Goal: Task Accomplishment & Management: Manage account settings

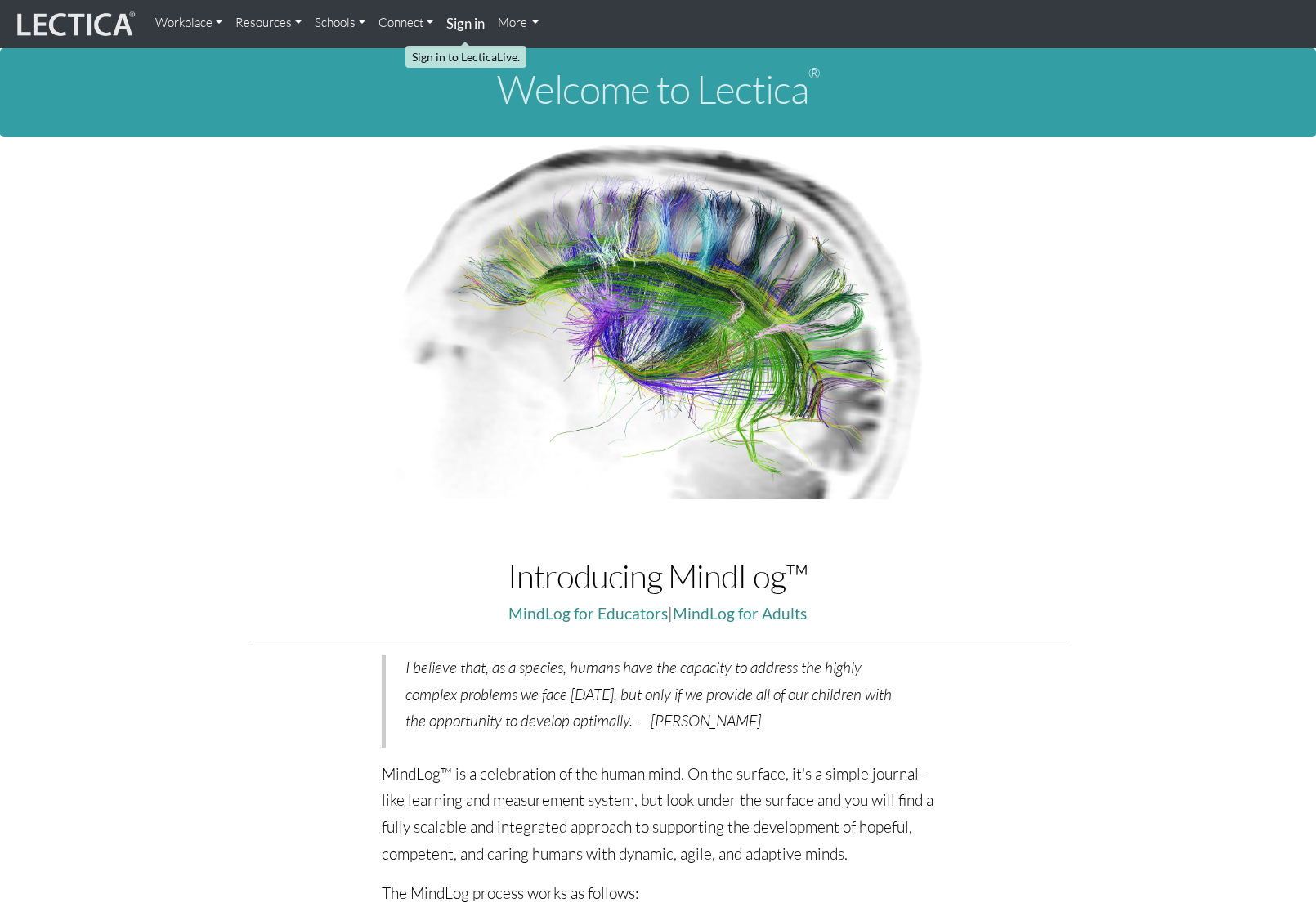
click at [462, 25] on strong "Sign in" at bounding box center [466, 23] width 38 height 17
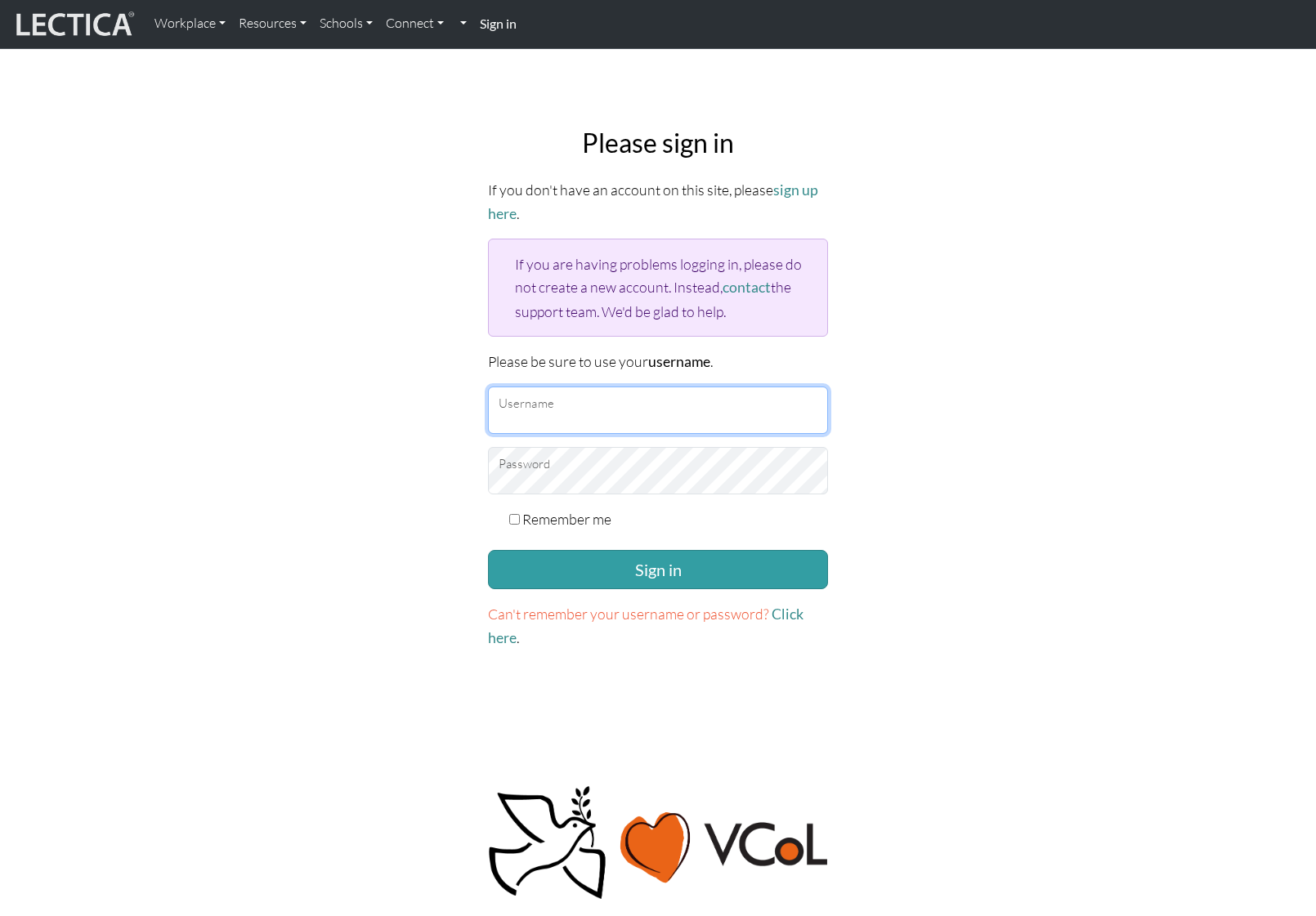
click at [555, 410] on input "Username" at bounding box center [658, 410] width 340 height 48
type input "amcorreia"
click at [488, 550] on button "Sign in" at bounding box center [658, 569] width 340 height 39
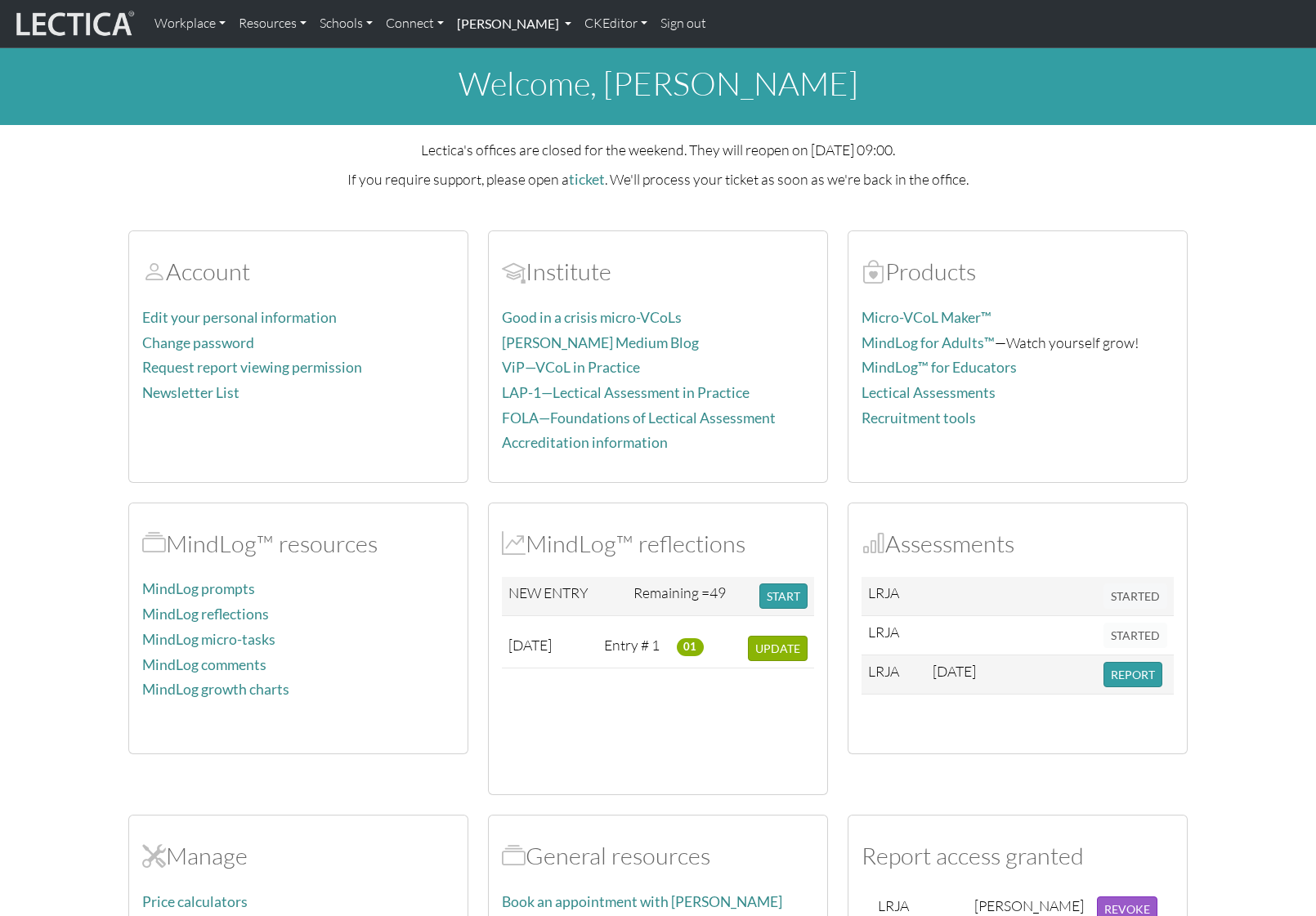
click at [566, 31] on link "Alessandro Madruga Correia" at bounding box center [514, 24] width 127 height 34
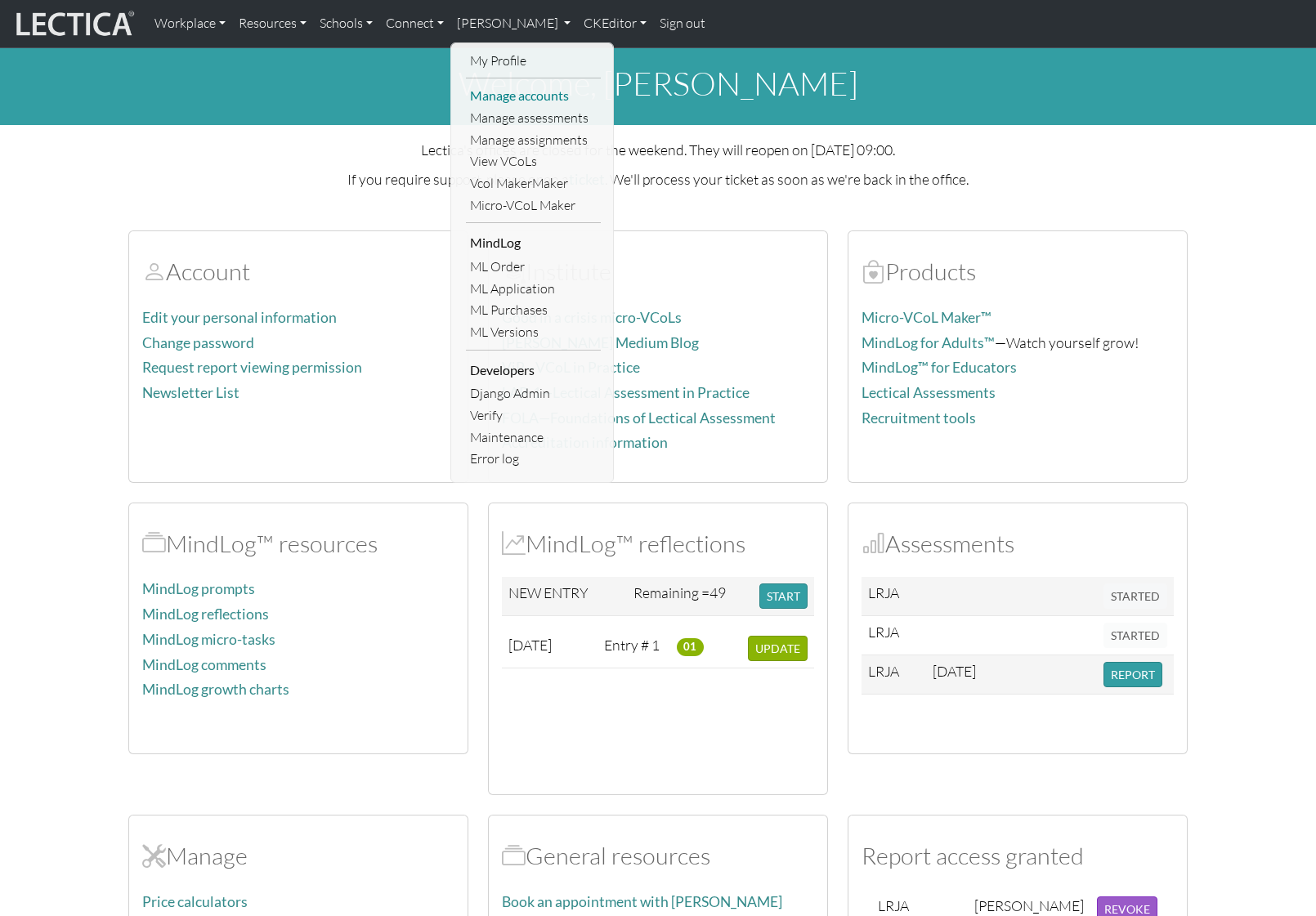
click at [526, 98] on link "Manage accounts" at bounding box center [533, 96] width 135 height 22
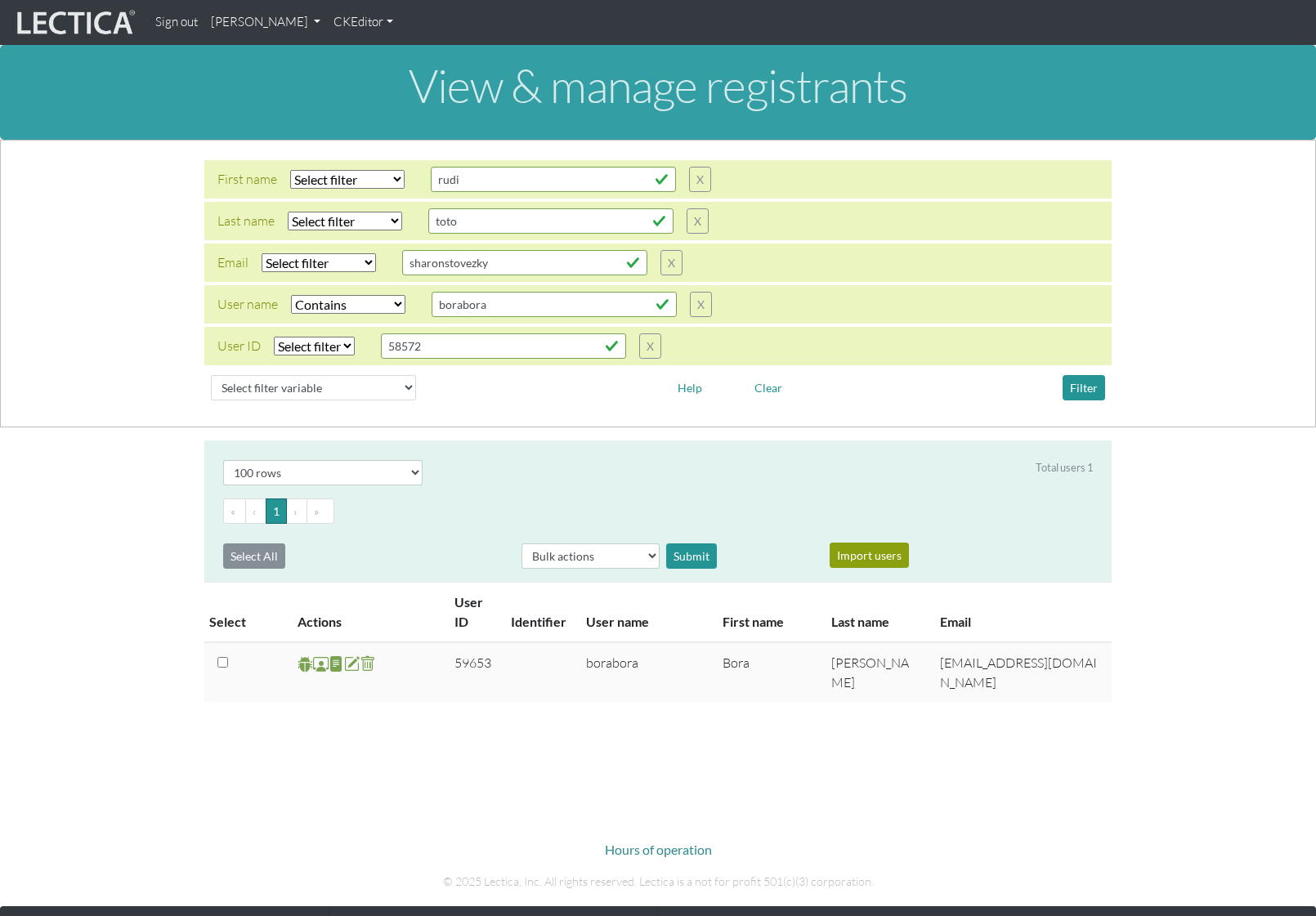
select select "icontains"
select select "100"
click at [517, 170] on input "rudi" at bounding box center [553, 179] width 245 height 25
type input "frankie"
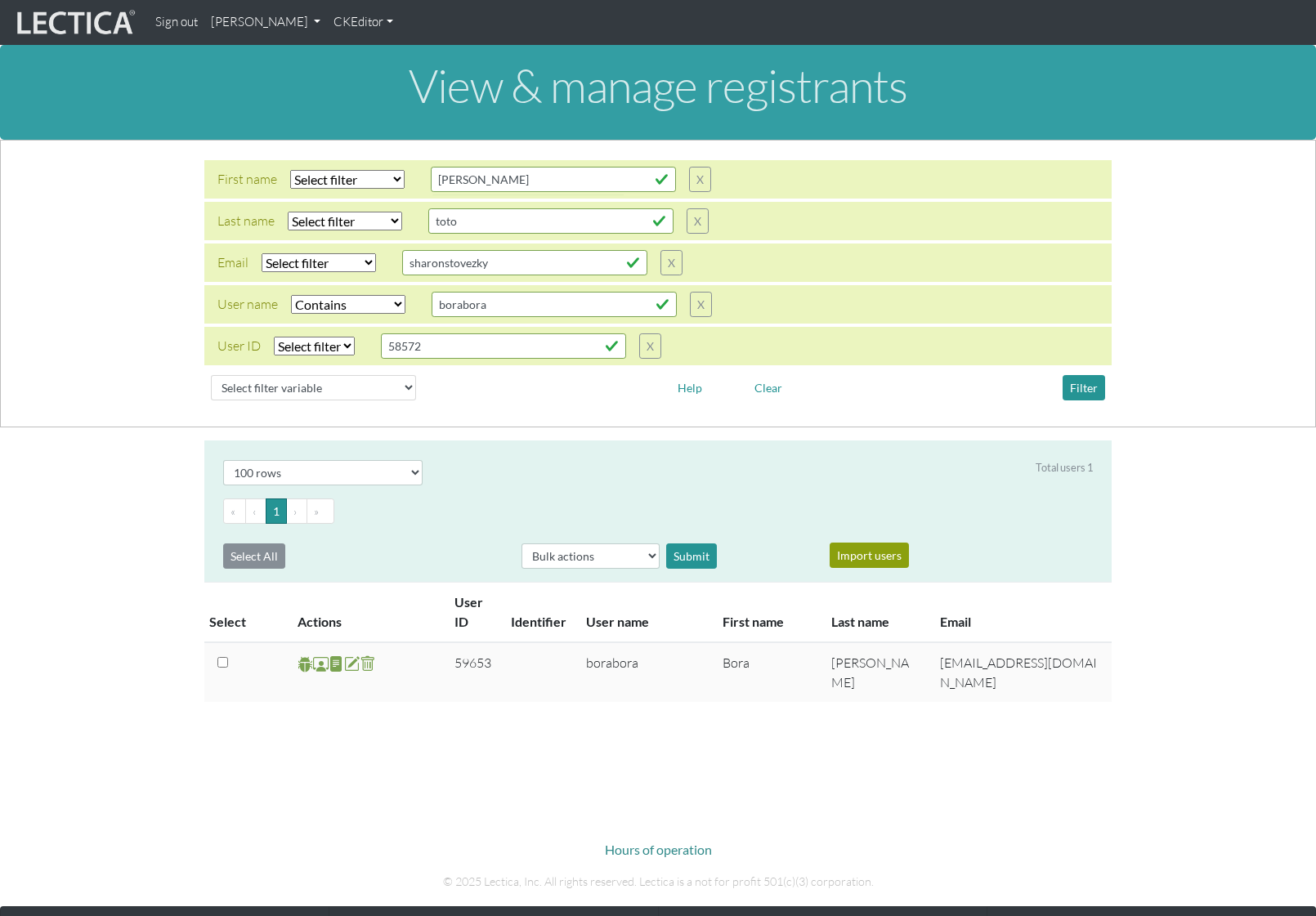
click at [381, 182] on select "Select filter Equals Does not equal Contains Does not contain Starts with Ends …" at bounding box center [347, 180] width 115 height 19
select select "icontains"
click at [290, 170] on select "Select filter Equals Does not equal Contains Does not contain Starts with Ends …" at bounding box center [347, 180] width 115 height 19
click at [351, 312] on select "Select filter Equals Does not equal Contains Does not contain Starts with Ends …" at bounding box center [348, 305] width 115 height 19
select select
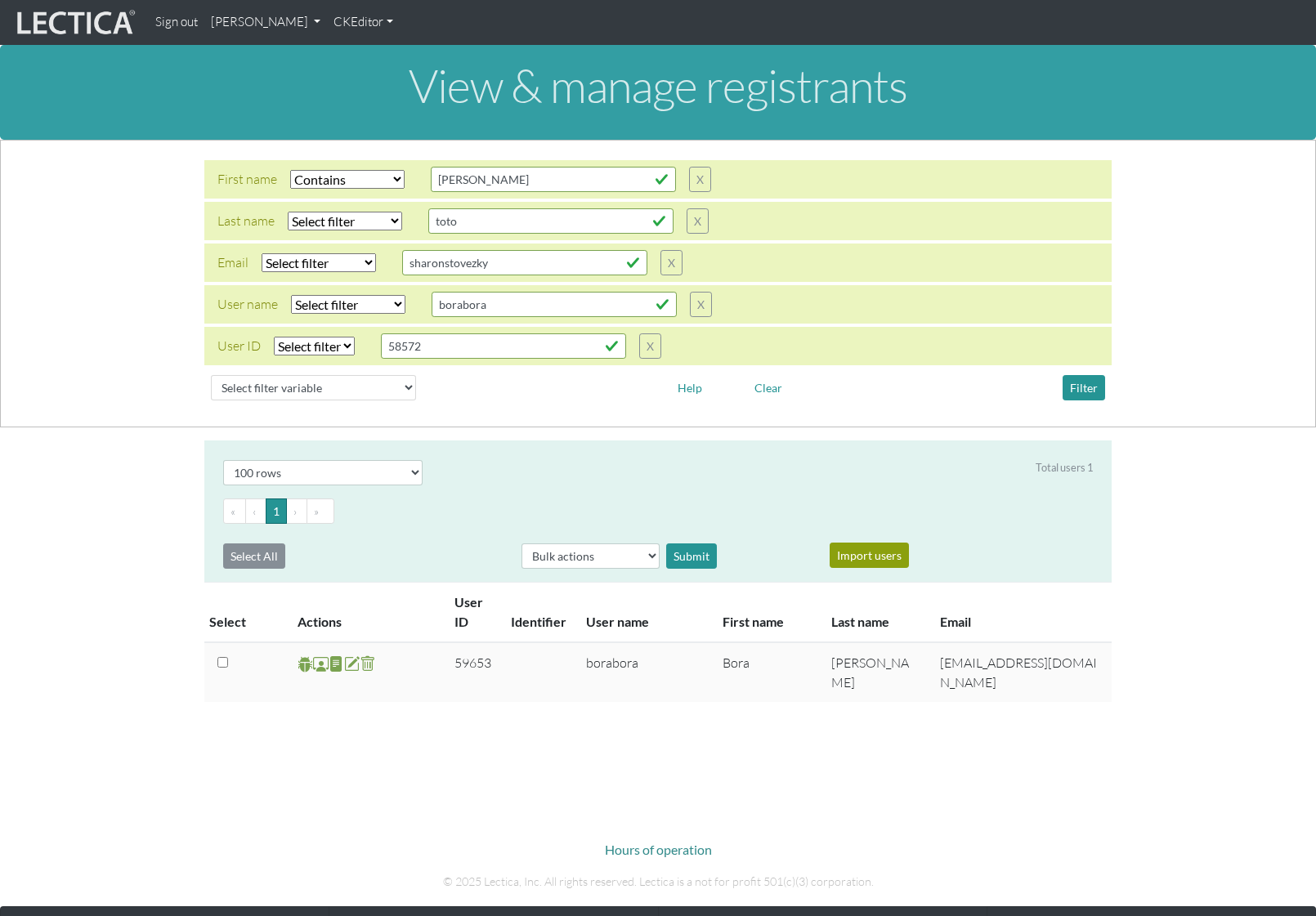
click at [291, 295] on select "Select filter Equals Does not equal Contains Does not contain Starts with Ends …" at bounding box center [348, 305] width 115 height 19
click at [1083, 386] on button "Filter" at bounding box center [1084, 387] width 42 height 25
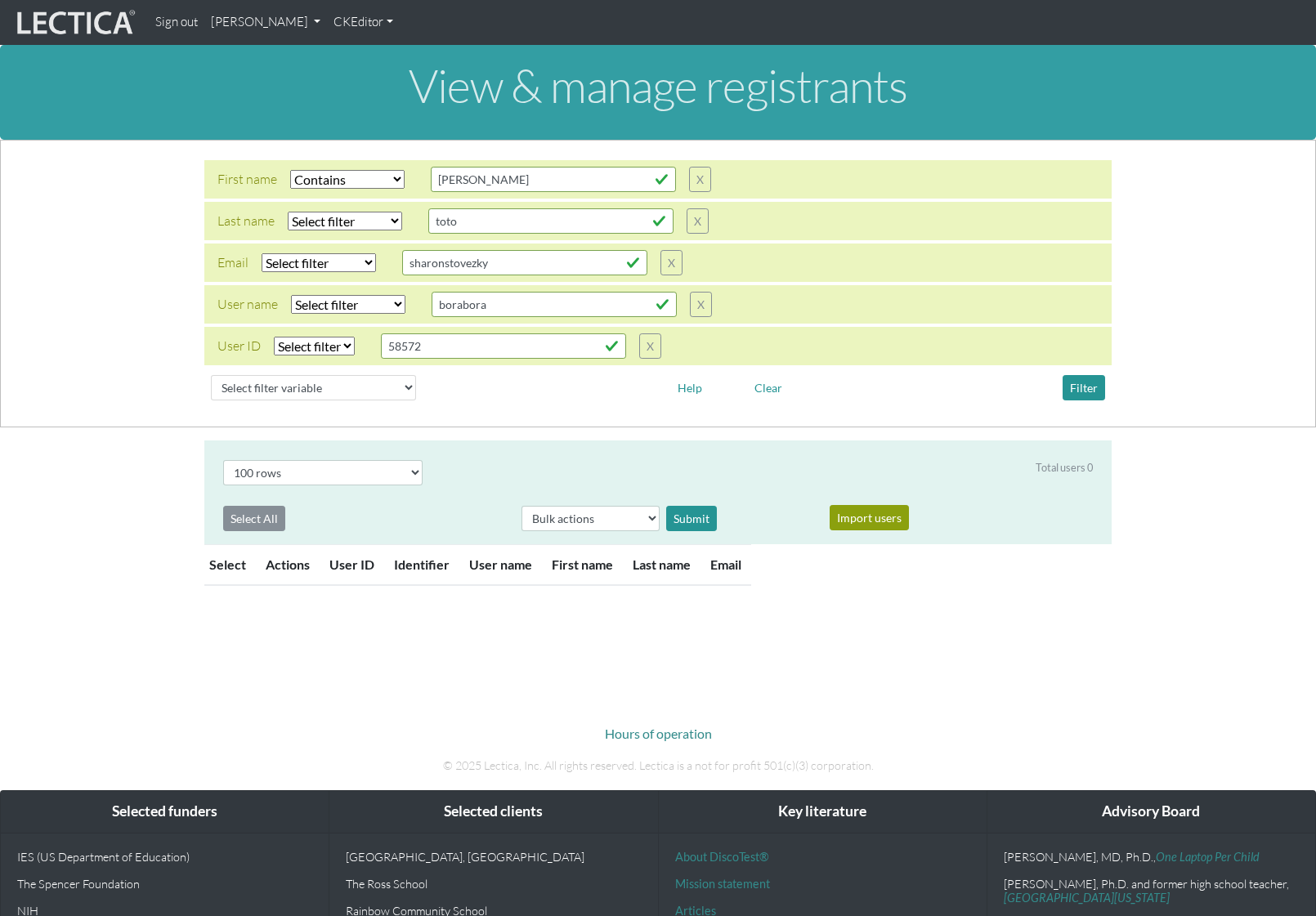
click at [1206, 261] on div "First name Select filter Equals Does not equal Contains Does not contain Starts…" at bounding box center [658, 284] width 1290 height 247
click at [1094, 388] on button "Filter" at bounding box center [1084, 387] width 42 height 25
click at [498, 175] on input "frankie" at bounding box center [553, 179] width 245 height 25
type input "francis"
click at [1086, 387] on button "Filter" at bounding box center [1084, 387] width 42 height 25
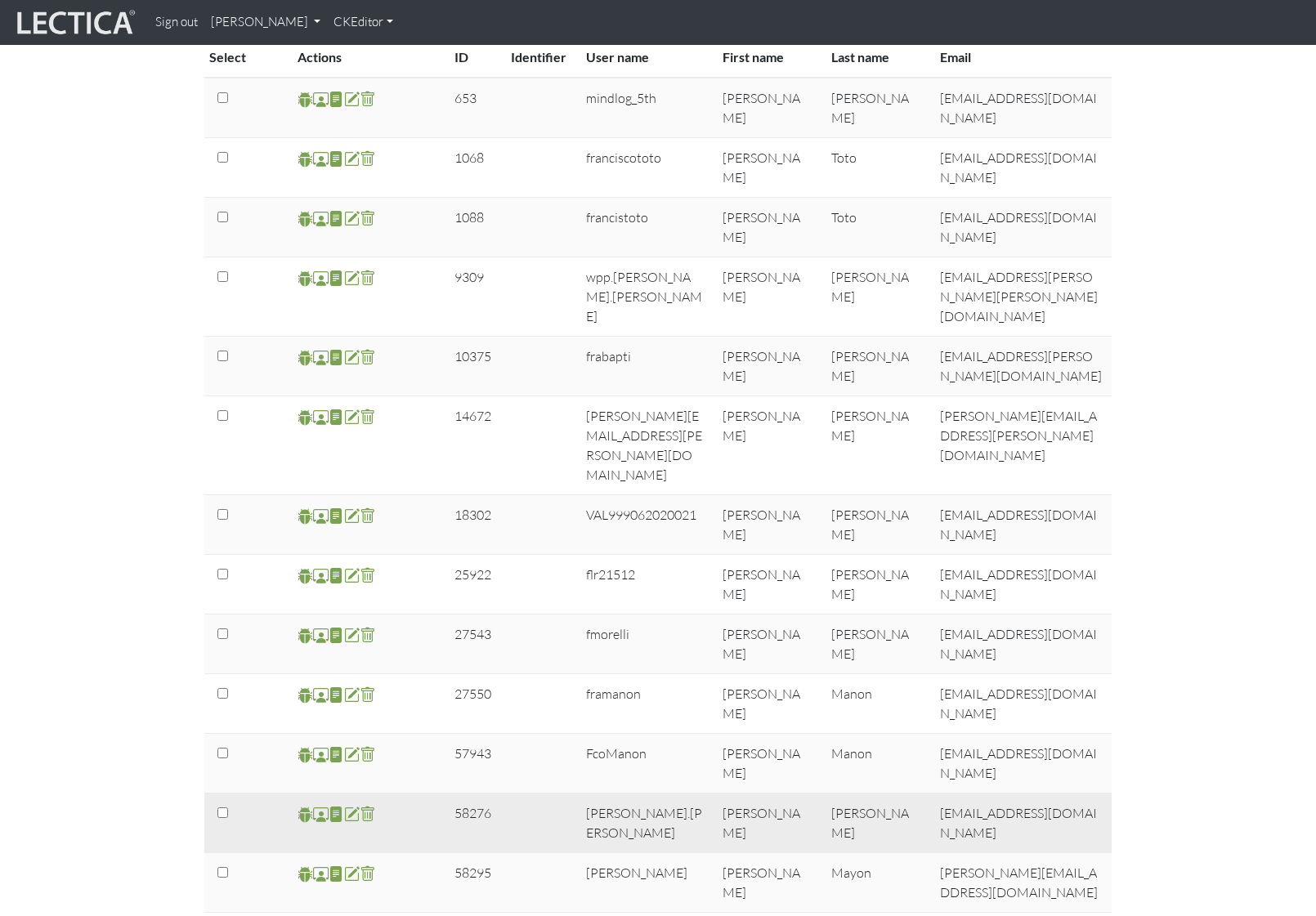
scroll to position [563, 0]
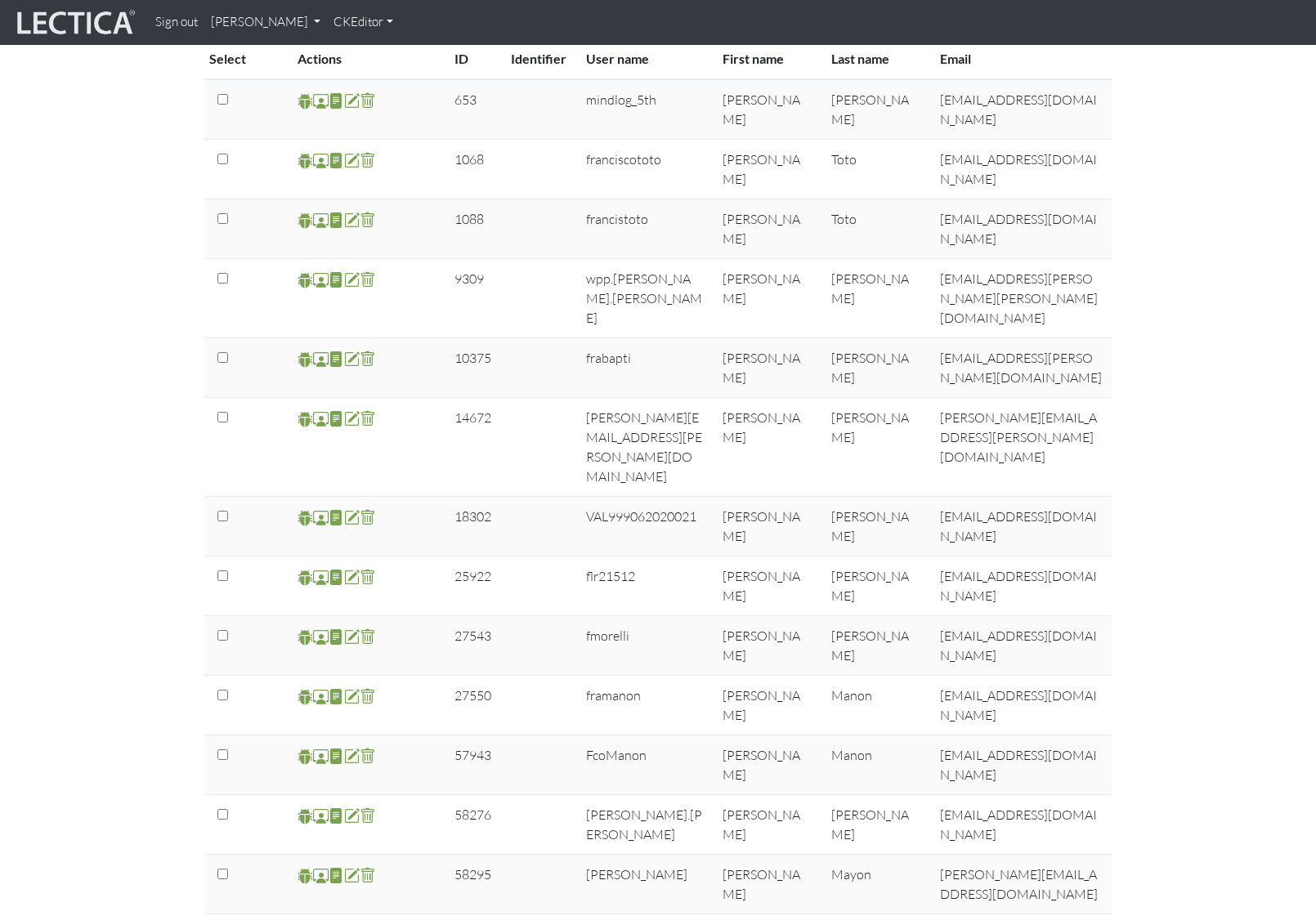
click at [327, 20] on link "[PERSON_NAME]" at bounding box center [266, 22] width 122 height 32
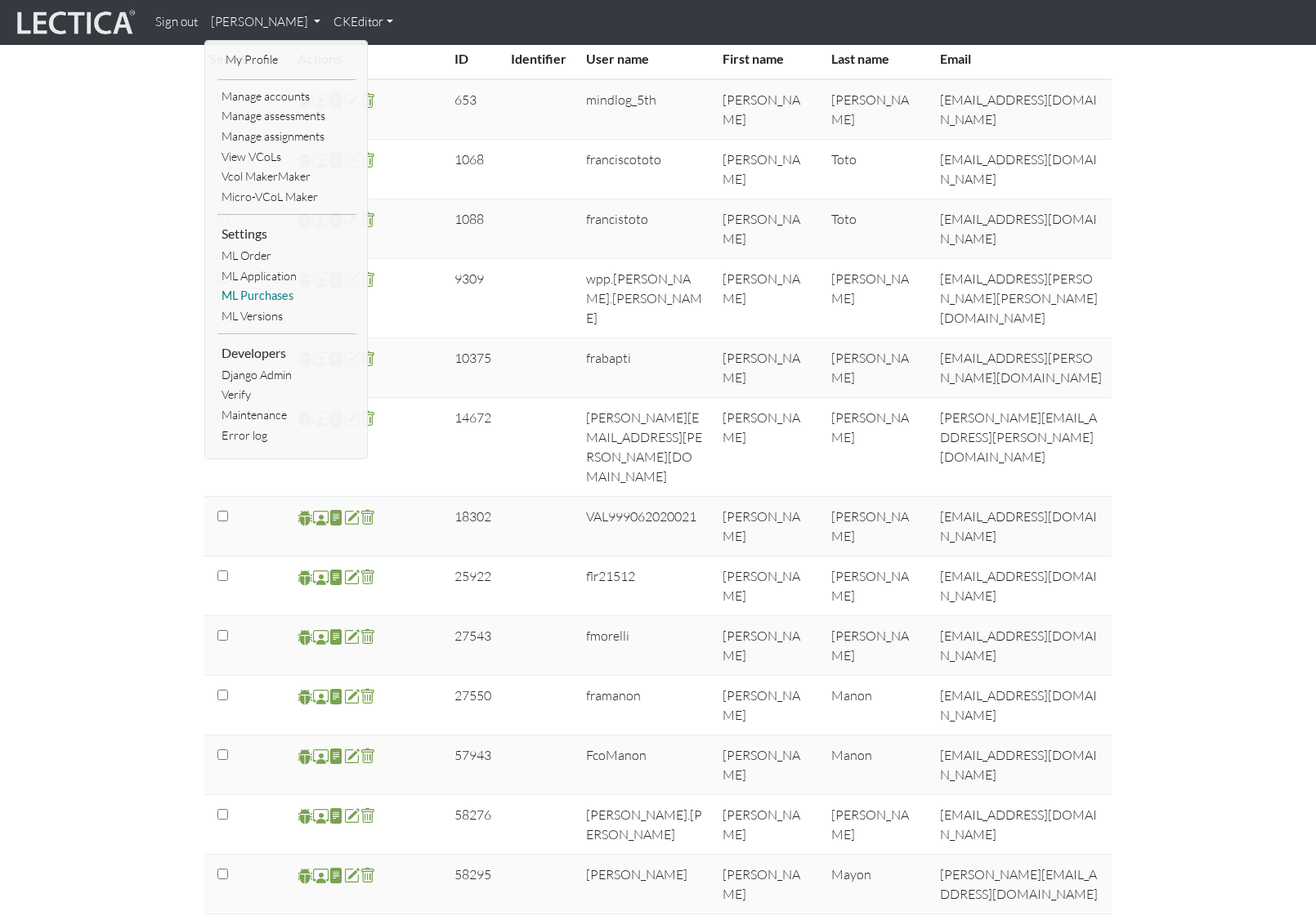
click at [269, 295] on link "ML Purchases" at bounding box center [286, 295] width 139 height 20
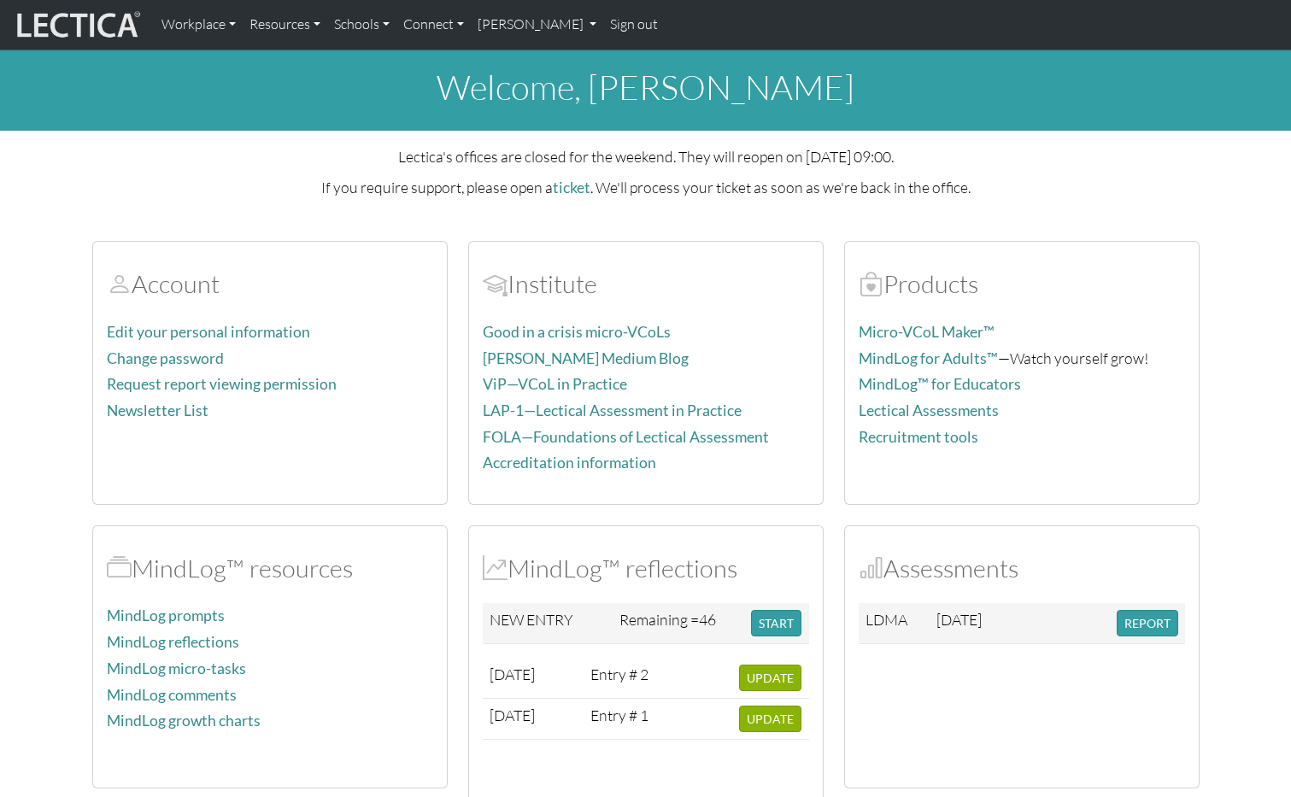
scroll to position [85, 0]
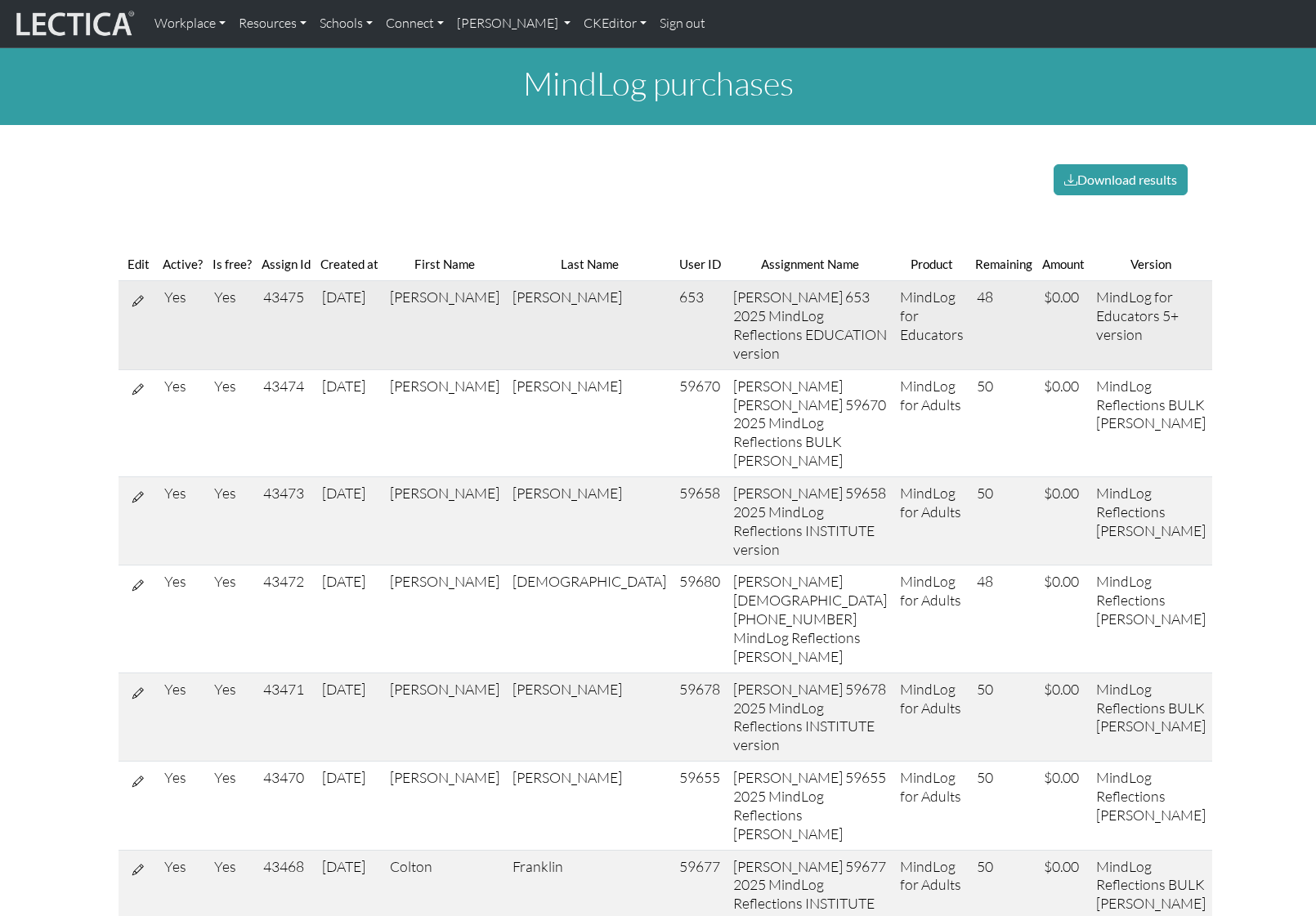
click at [135, 299] on icon at bounding box center [138, 300] width 11 height 14
select select "12"
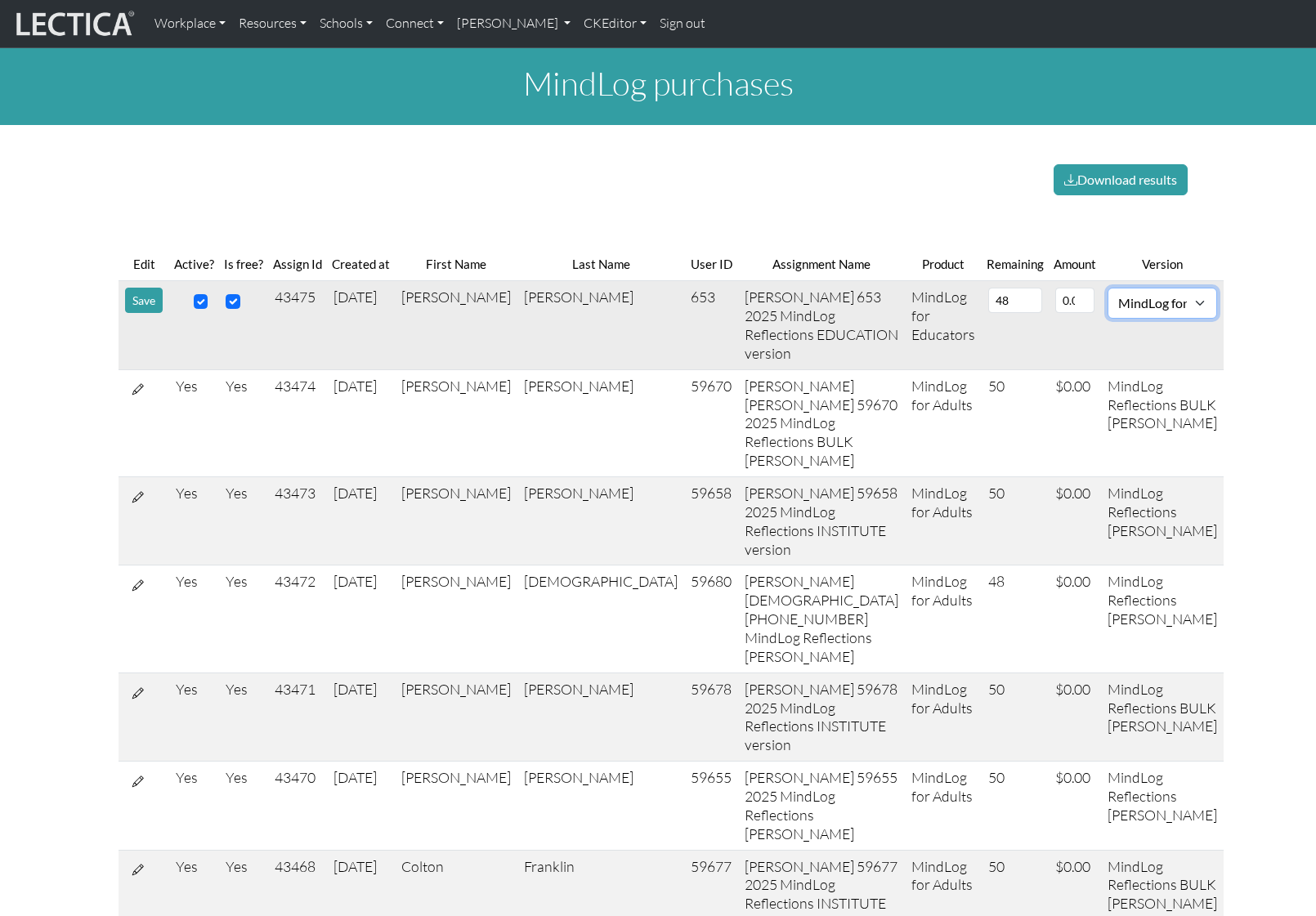
click at [1138, 305] on select "MindLog Essays: 10 entries $220 (10 scores) MindLog Essays for Educators 11+ Mi…" at bounding box center [1162, 303] width 110 height 31
click at [301, 295] on td "43475" at bounding box center [297, 325] width 59 height 88
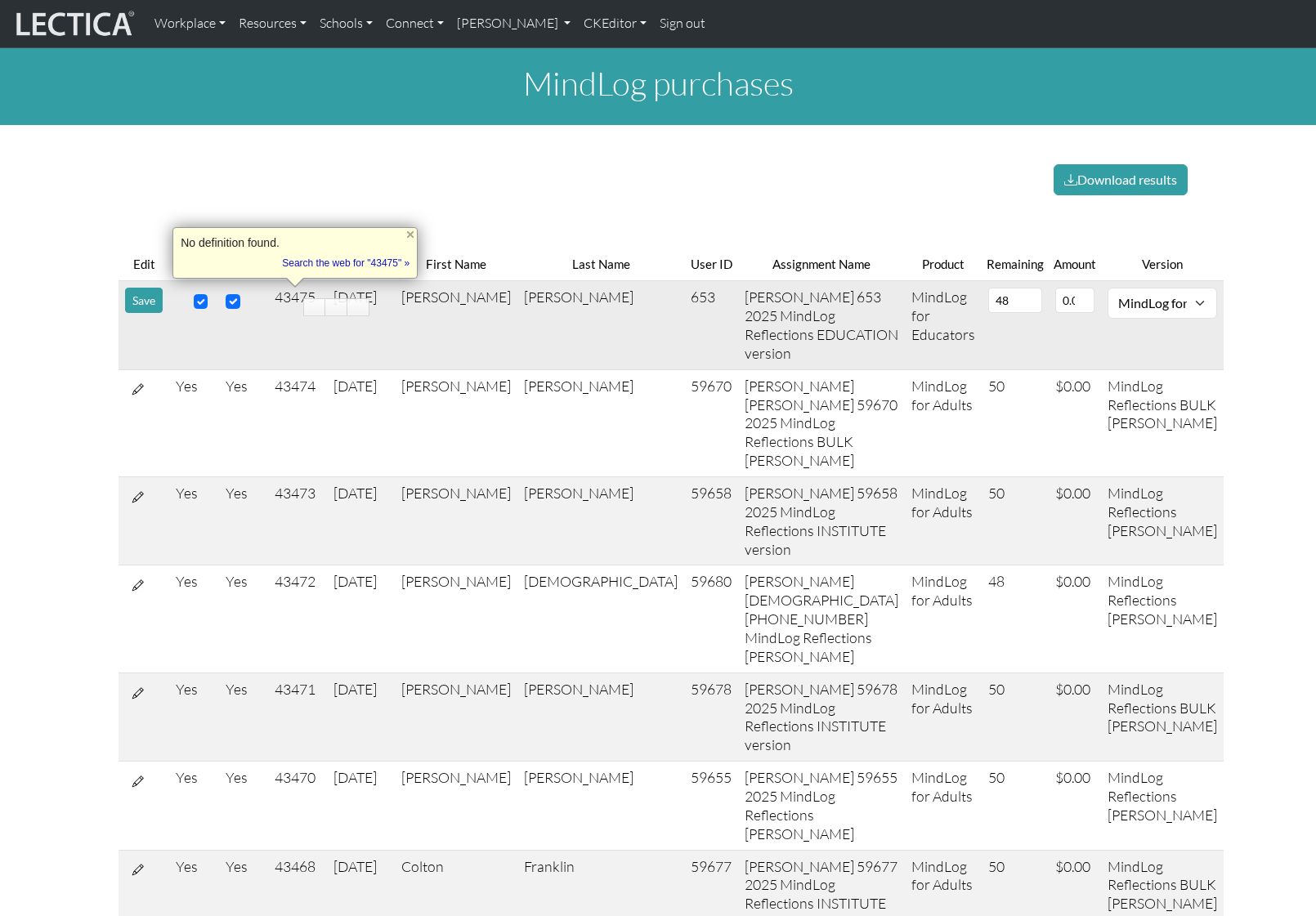
copy td "43475"
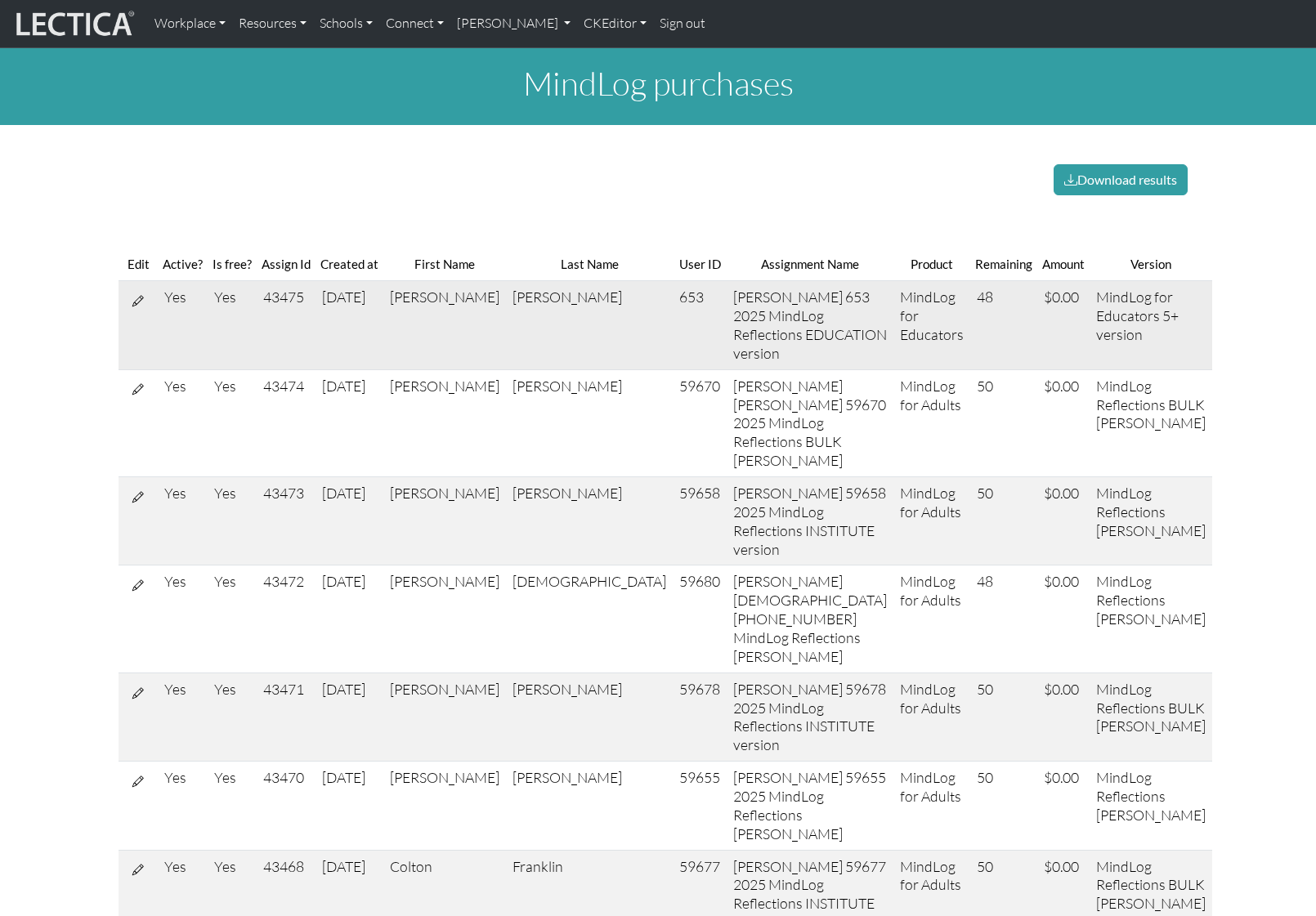
click at [672, 295] on td "653" at bounding box center [699, 325] width 54 height 88
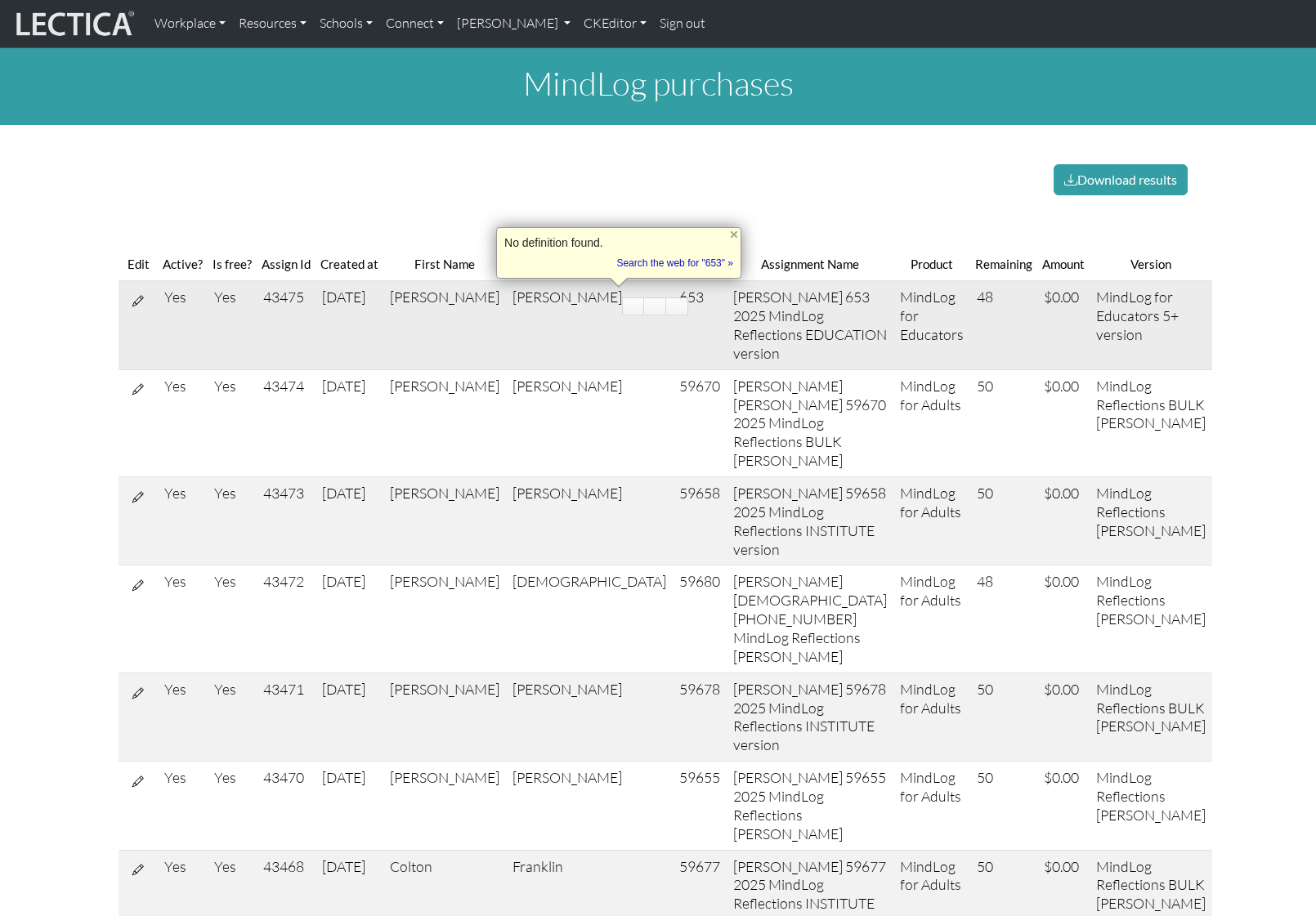
copy td "653"
click at [576, 17] on link "[PERSON_NAME]" at bounding box center [514, 24] width 127 height 34
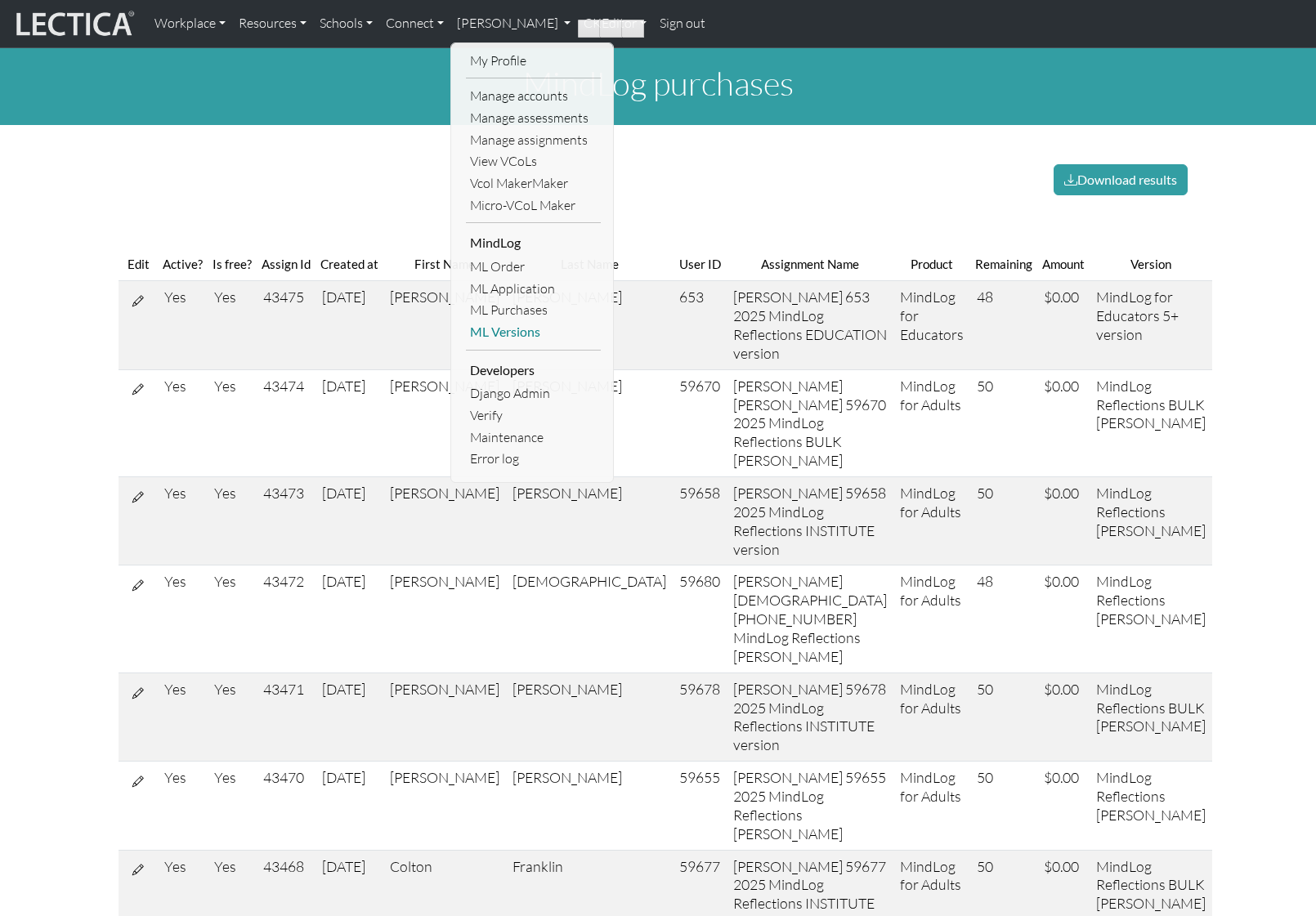
click at [521, 332] on link "ML Versions" at bounding box center [533, 332] width 135 height 22
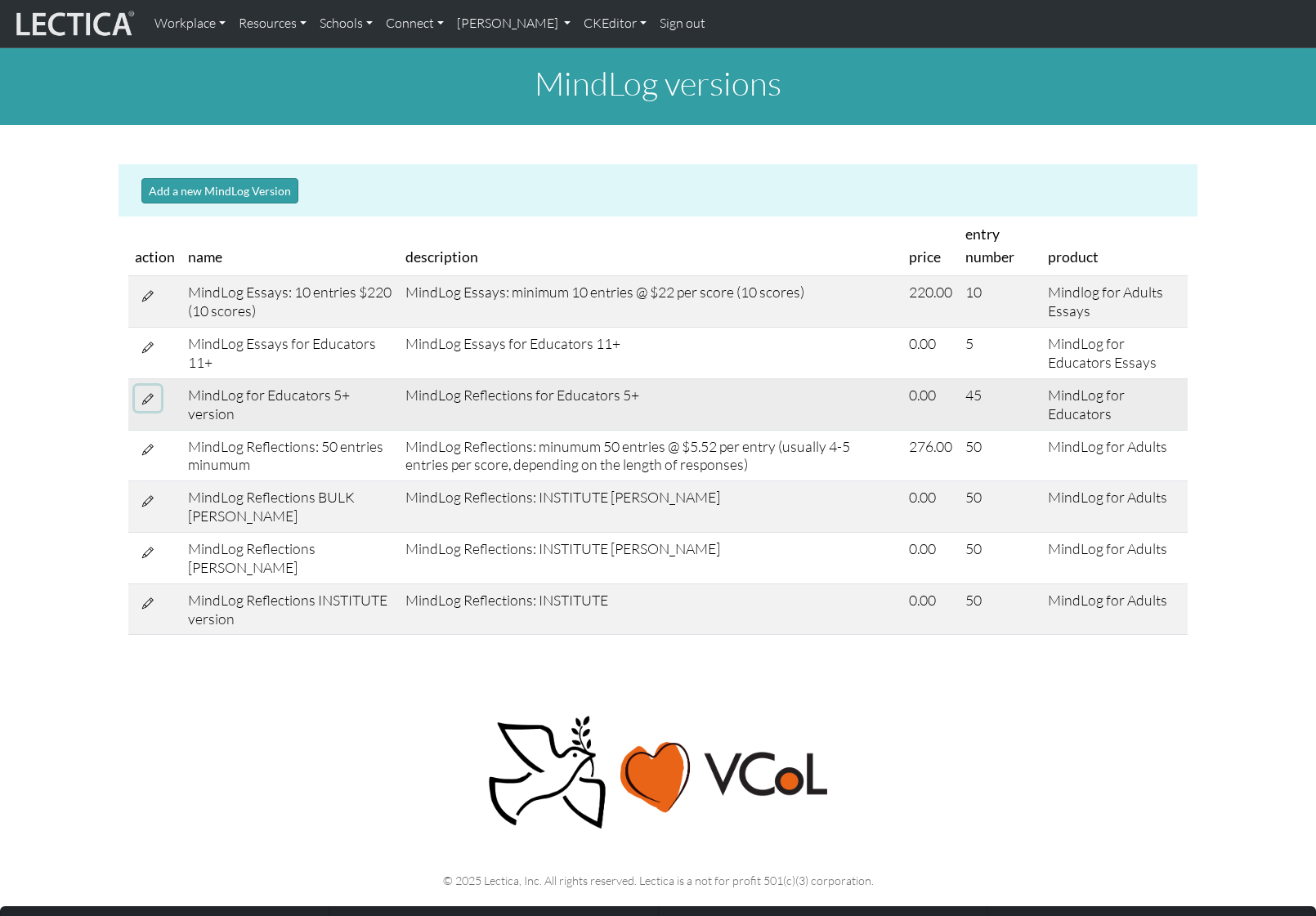
click at [148, 397] on icon at bounding box center [148, 398] width 11 height 14
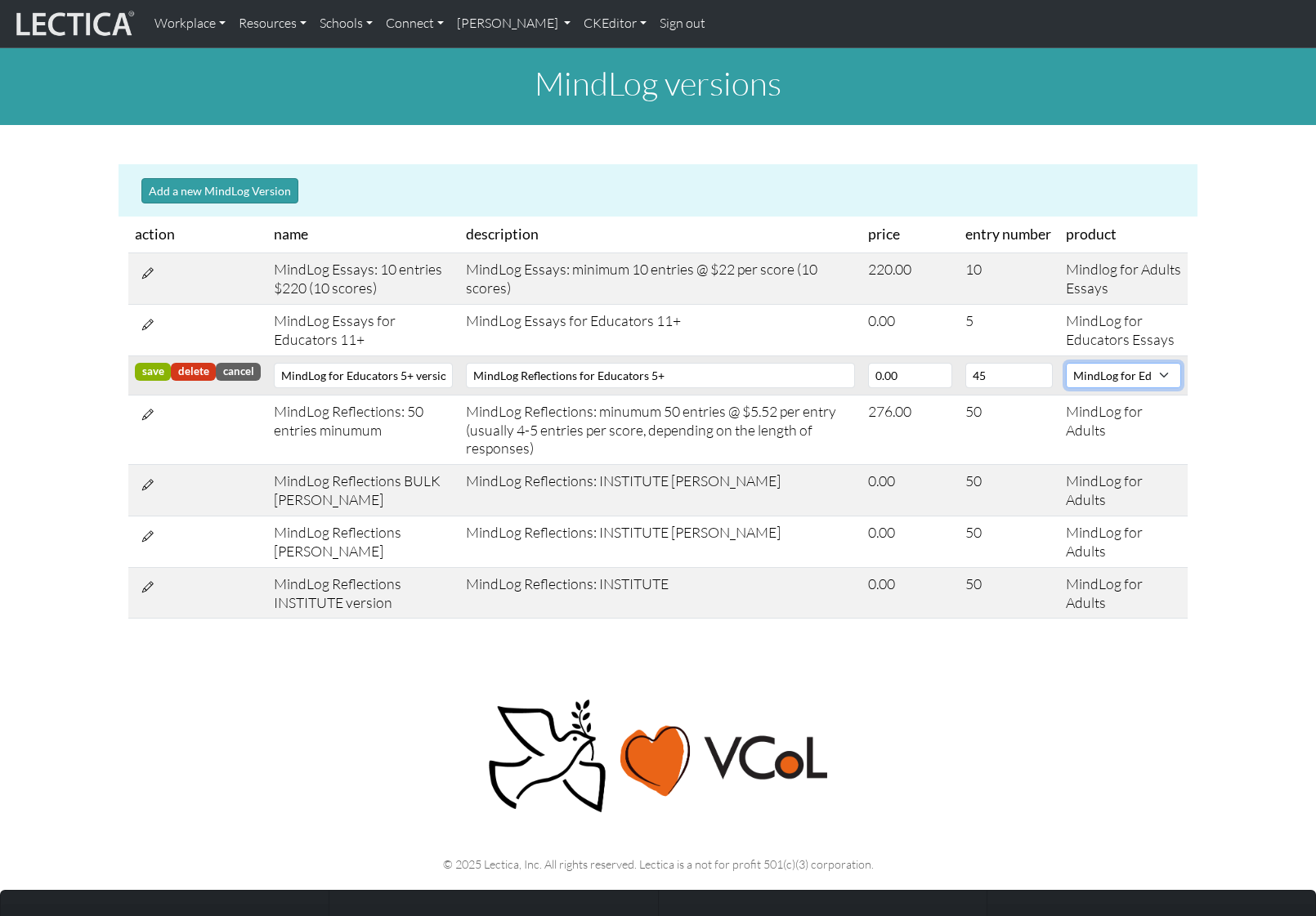
click at [1110, 380] on select "CLAS Demo Essentials Essentials+ Essentials++ Essentials + Interview Essentials…" at bounding box center [1123, 375] width 116 height 25
select select "83"
click at [1065, 362] on select "CLAS Demo Essentials Essentials+ Essentials++ Essentials + Interview Essentials…" at bounding box center [1123, 375] width 116 height 25
click at [1235, 368] on div "MindLog versions Add a new MindLog Version action name description price entry …" at bounding box center [658, 333] width 1316 height 571
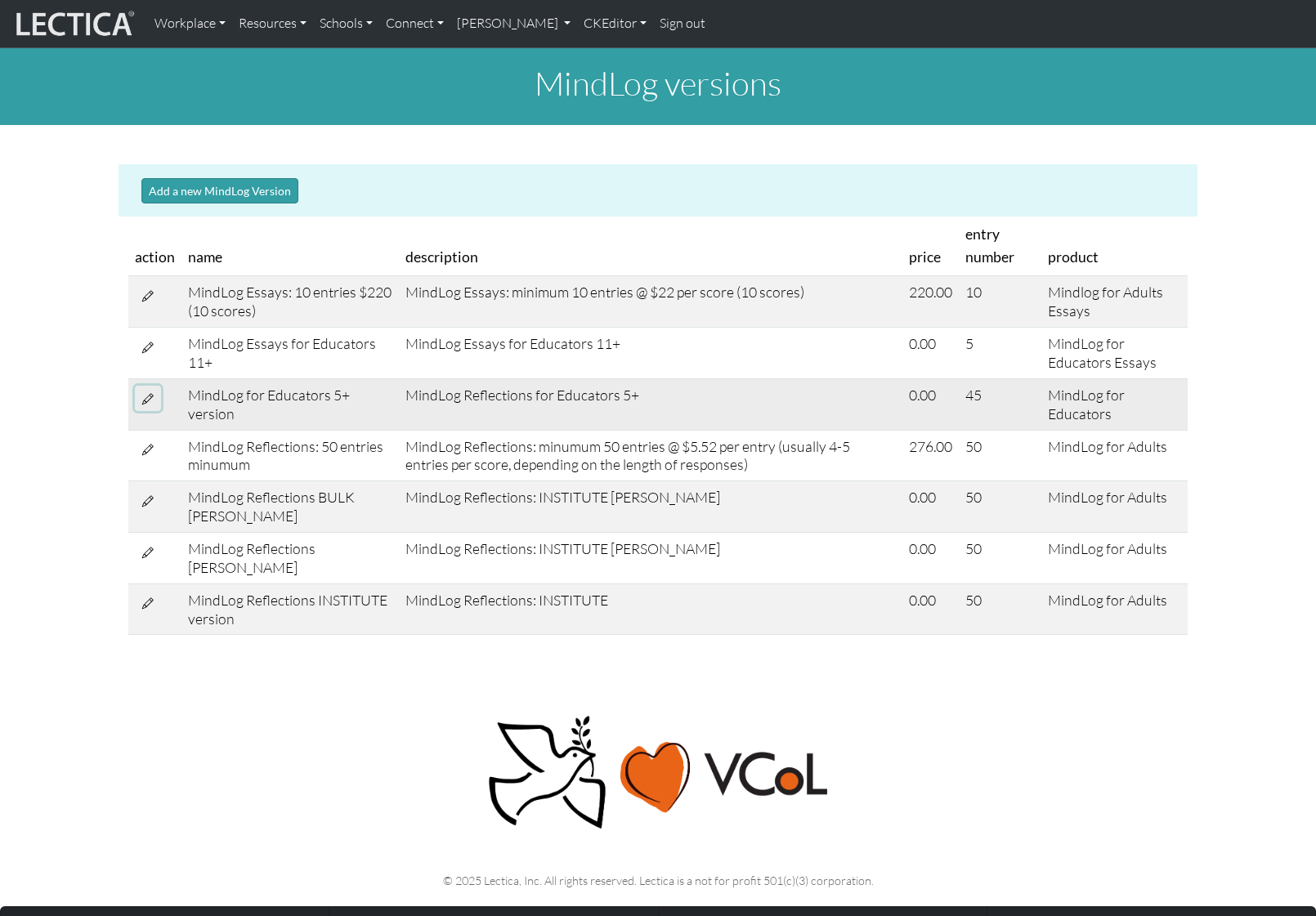
click at [149, 391] on icon at bounding box center [148, 398] width 11 height 14
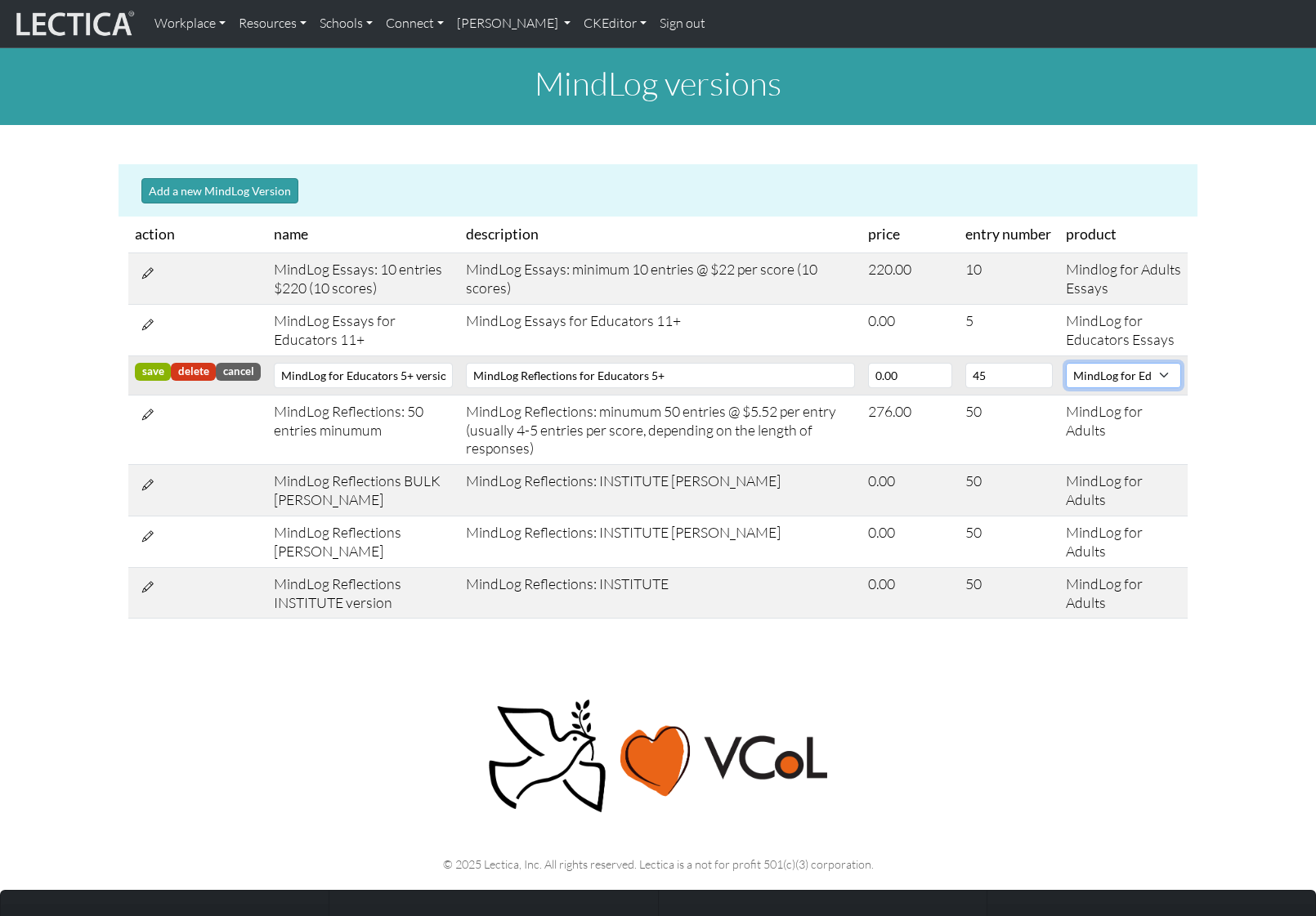
click at [1149, 381] on select "CLAS Demo Essentials Essentials+ Essentials++ Essentials + Interview Essentials…" at bounding box center [1123, 375] width 116 height 25
select select "83"
click at [1065, 362] on select "CLAS Demo Essentials Essentials+ Essentials++ Essentials + Interview Essentials…" at bounding box center [1123, 375] width 116 height 25
click at [149, 372] on badge "save" at bounding box center [153, 371] width 36 height 18
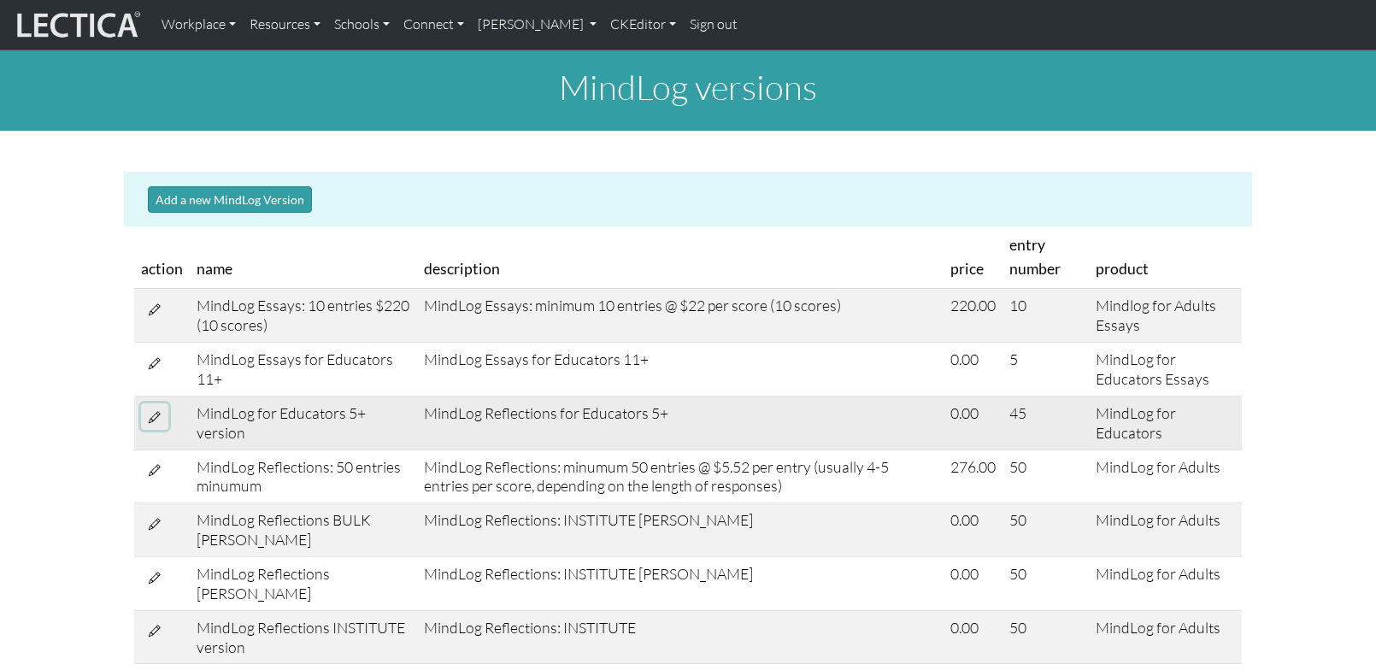
click at [152, 415] on icon at bounding box center [155, 416] width 12 height 15
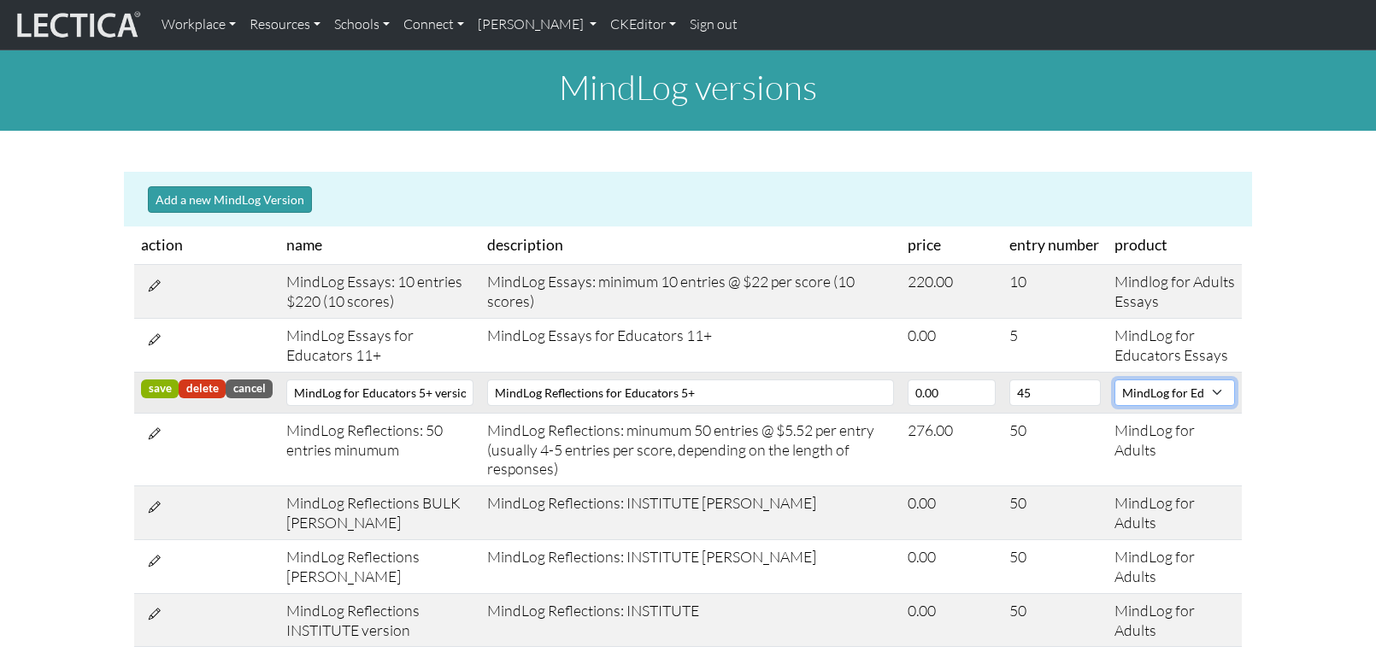
click at [1172, 396] on select "CLAS Demo Essentials Essentials+ Essentials++ Essentials + Interview Essentials…" at bounding box center [1174, 392] width 121 height 26
select select "83"
click at [1114, 379] on select "CLAS Demo Essentials Essentials+ Essentials++ Essentials + Interview Essentials…" at bounding box center [1174, 392] width 121 height 26
click at [151, 391] on badge "save" at bounding box center [160, 388] width 38 height 19
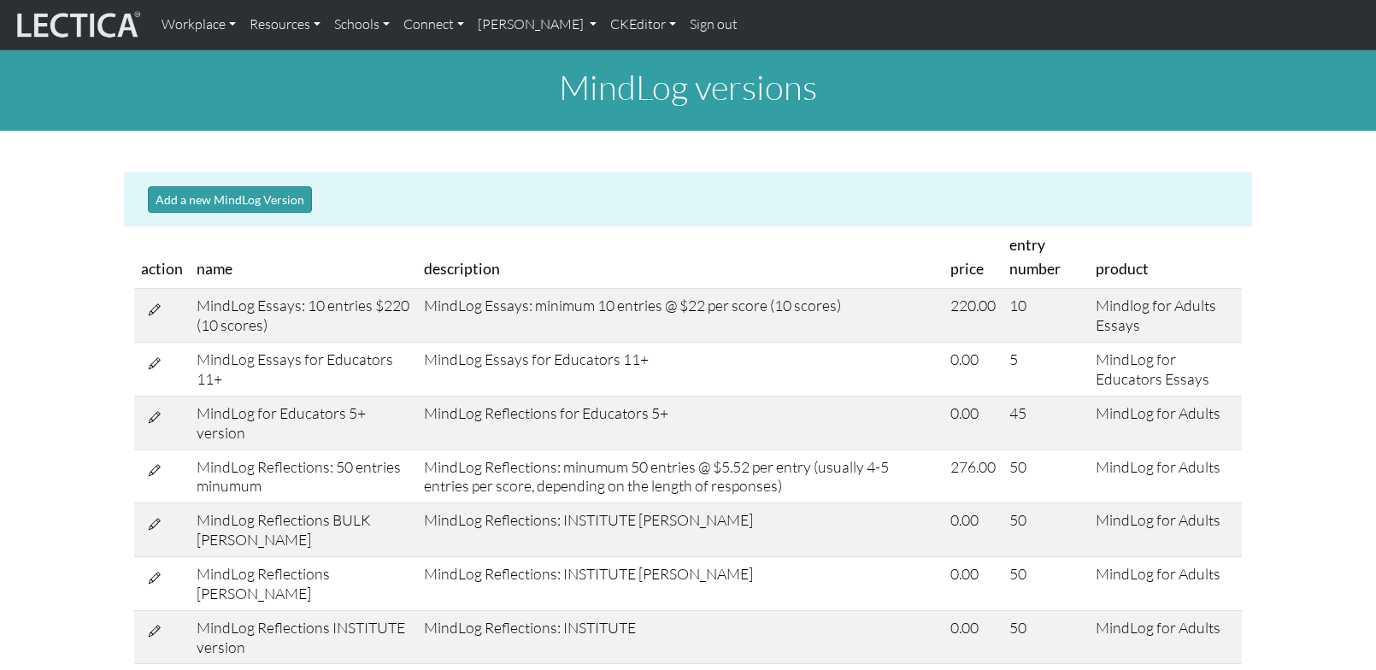
click at [1202, 146] on div "MindLog versions Add a new MindLog Version action name description price entry …" at bounding box center [688, 357] width 1376 height 614
